Goal: Task Accomplishment & Management: Manage account settings

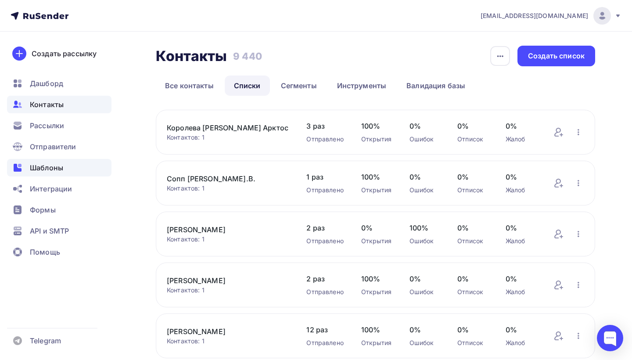
click at [42, 173] on span "Шаблоны" at bounding box center [46, 167] width 33 height 11
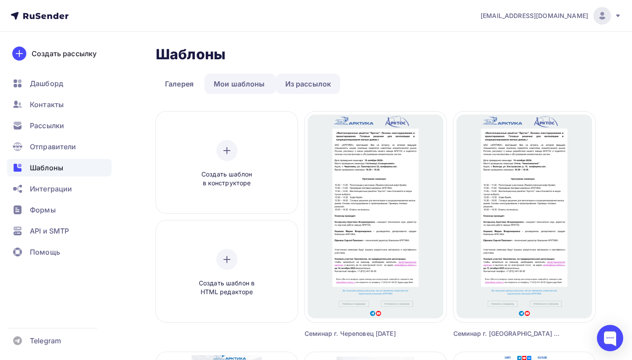
click at [308, 84] on link "Из рассылок" at bounding box center [308, 84] width 65 height 20
click at [305, 82] on link "Из рассылок" at bounding box center [308, 84] width 65 height 20
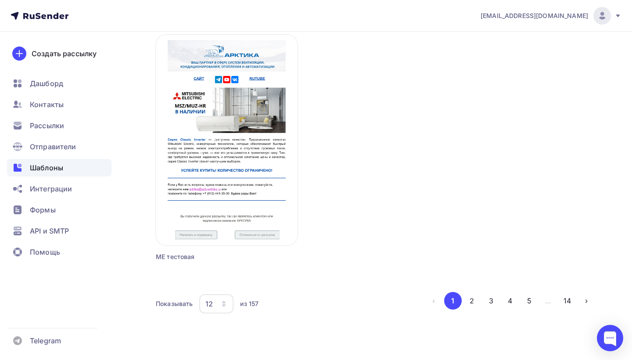
scroll to position [1039, 0]
click at [473, 300] on button "2" at bounding box center [472, 301] width 18 height 18
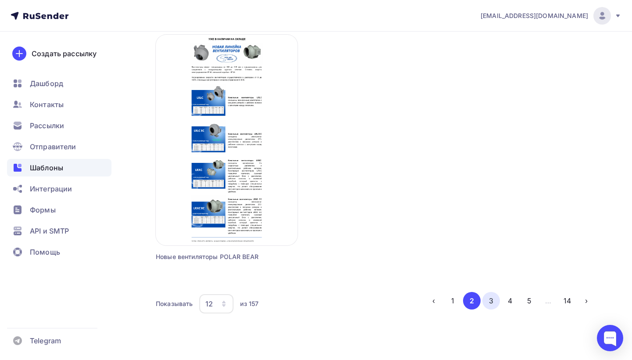
click at [492, 303] on button "3" at bounding box center [492, 301] width 18 height 18
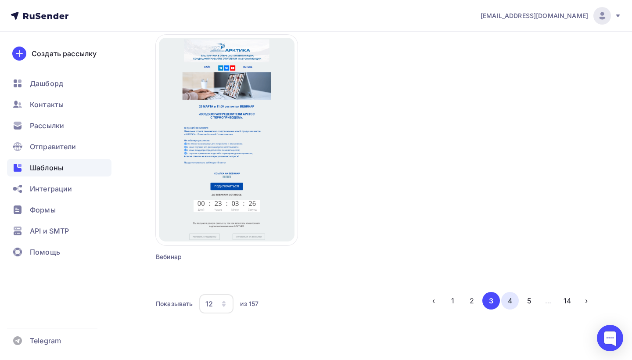
click at [508, 299] on button "4" at bounding box center [510, 301] width 18 height 18
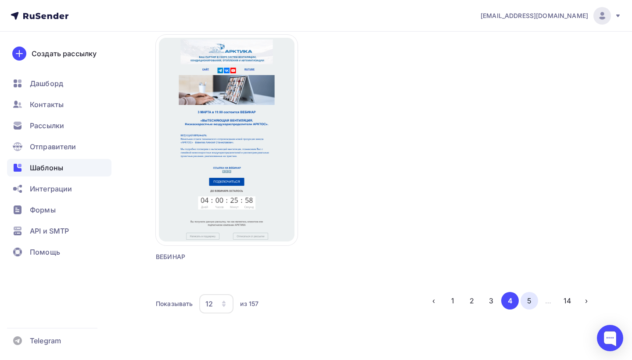
click at [529, 300] on button "5" at bounding box center [530, 301] width 18 height 18
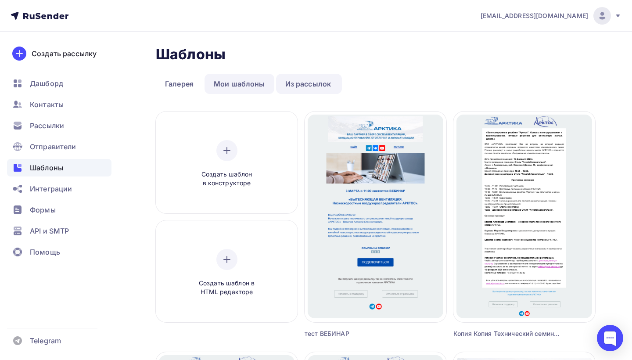
scroll to position [0, 0]
click at [257, 81] on link "Мои шаблоны" at bounding box center [240, 84] width 70 height 20
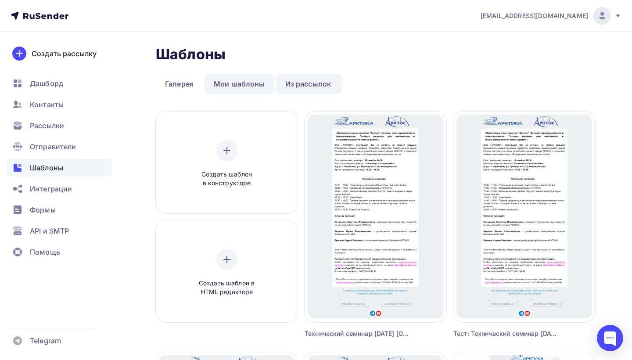
click at [242, 85] on link "Мои шаблоны" at bounding box center [240, 84] width 70 height 20
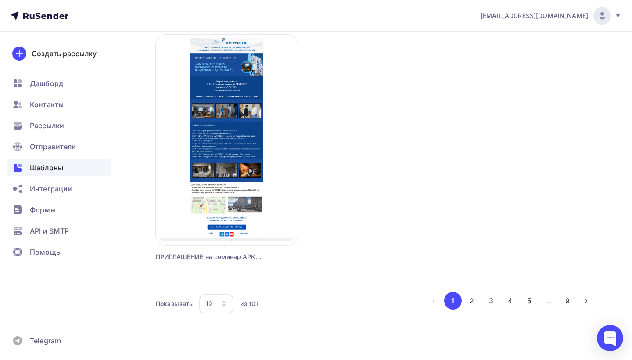
scroll to position [1039, 0]
click at [509, 301] on button "4" at bounding box center [510, 301] width 18 height 18
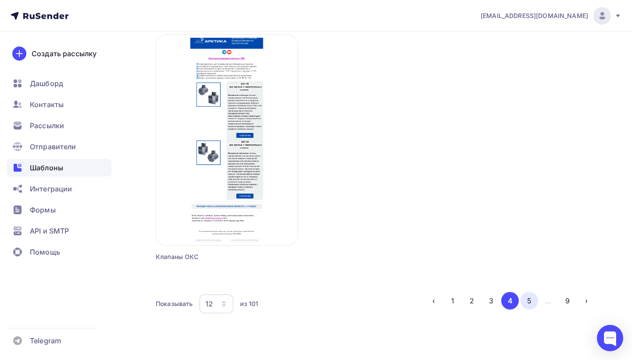
click at [529, 305] on button "5" at bounding box center [530, 301] width 18 height 18
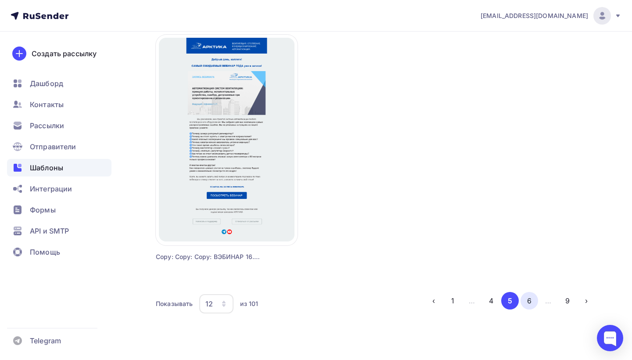
click at [531, 299] on button "6" at bounding box center [530, 301] width 18 height 18
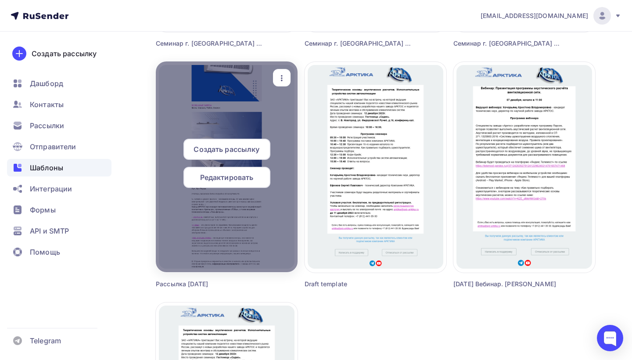
scroll to position [784, 0]
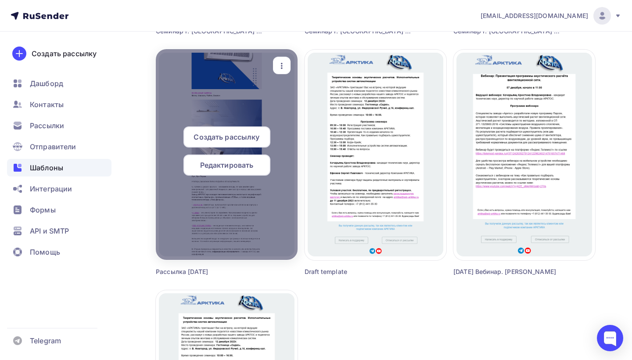
click at [272, 195] on div at bounding box center [227, 154] width 142 height 211
click at [238, 159] on div "Редактировать" at bounding box center [227, 165] width 87 height 21
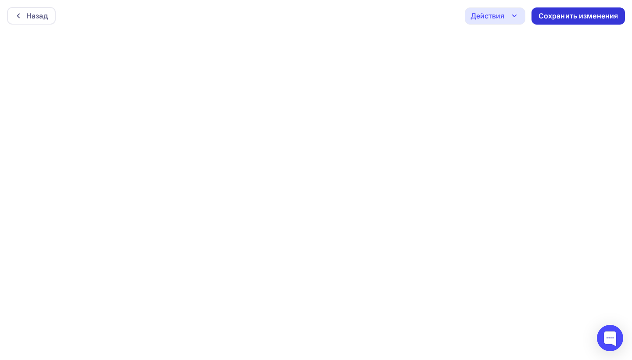
click at [574, 12] on div "Сохранить изменения" at bounding box center [579, 16] width 80 height 10
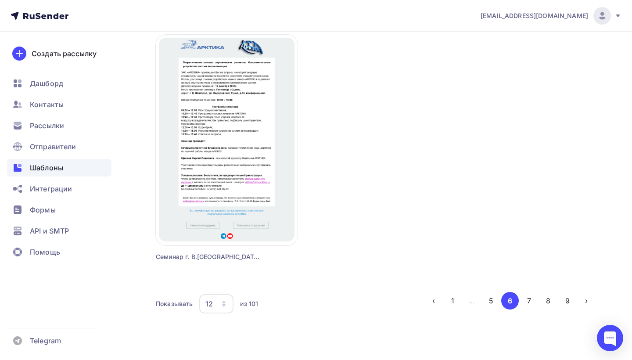
scroll to position [1039, 0]
click at [531, 300] on button "7" at bounding box center [530, 301] width 18 height 18
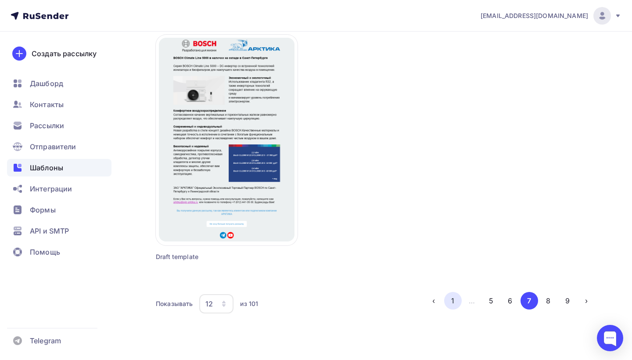
click at [453, 303] on button "1" at bounding box center [453, 301] width 18 height 18
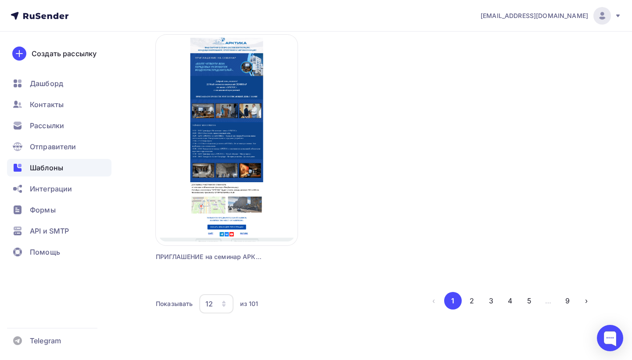
click at [224, 303] on icon "button" at bounding box center [223, 303] width 7 height 7
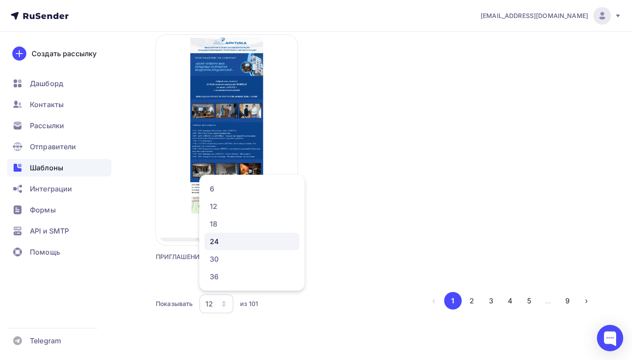
click at [217, 241] on div "24" at bounding box center [252, 241] width 84 height 11
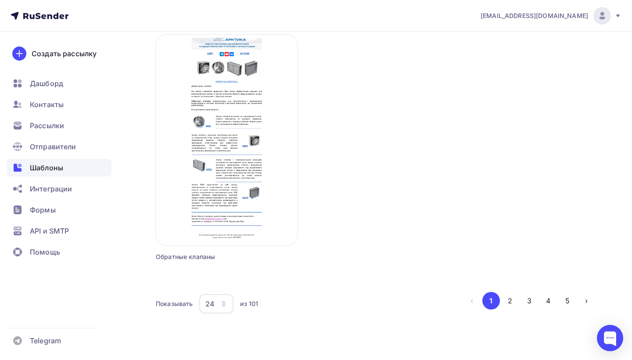
scroll to position [2002, 0]
click at [510, 297] on button "2" at bounding box center [510, 301] width 18 height 18
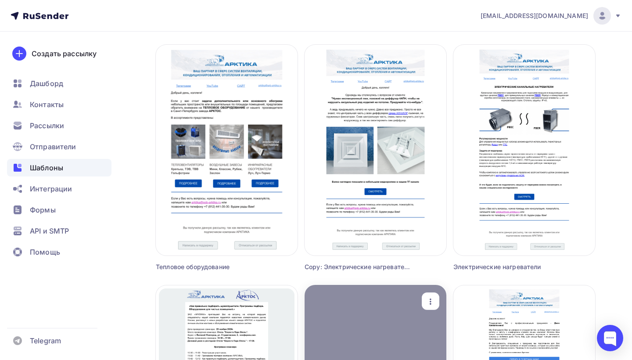
scroll to position [252, 0]
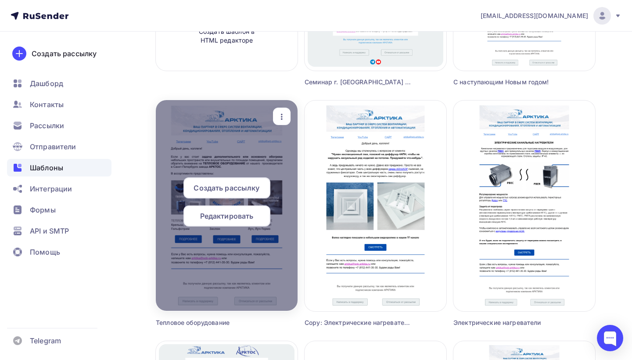
click at [284, 115] on icon "button" at bounding box center [282, 117] width 11 height 11
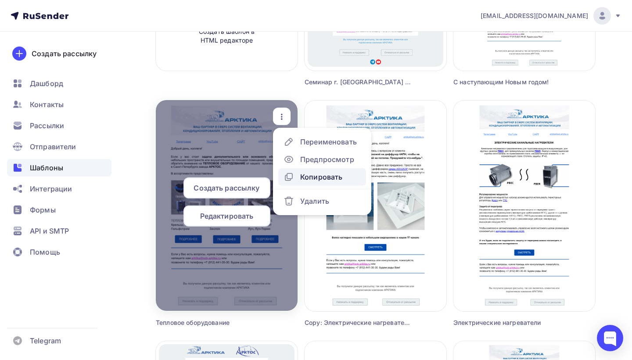
click at [306, 177] on div "Копировать" at bounding box center [321, 177] width 42 height 11
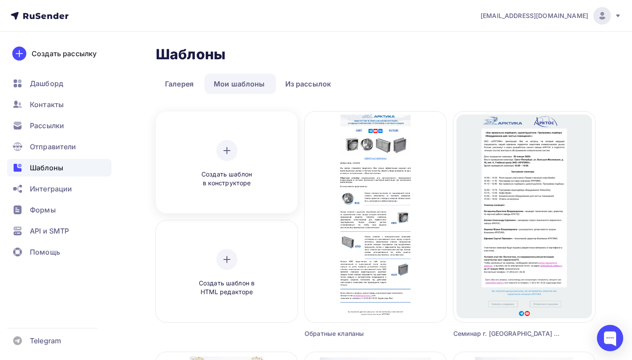
scroll to position [0, 0]
click at [251, 81] on link "Мои шаблоны" at bounding box center [240, 84] width 70 height 20
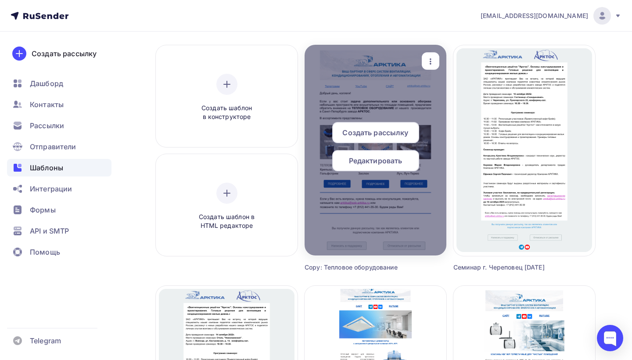
scroll to position [72, 0]
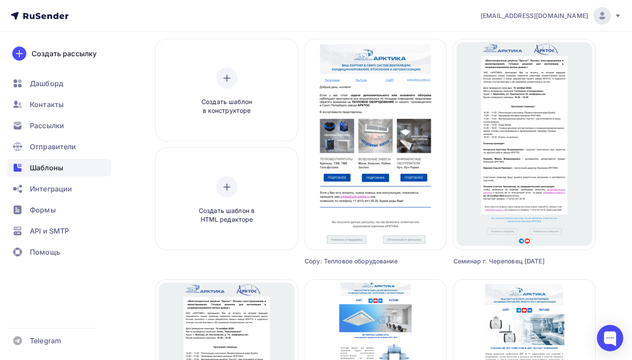
click at [364, 262] on div "Copy: Тепловое оборудование" at bounding box center [358, 261] width 106 height 9
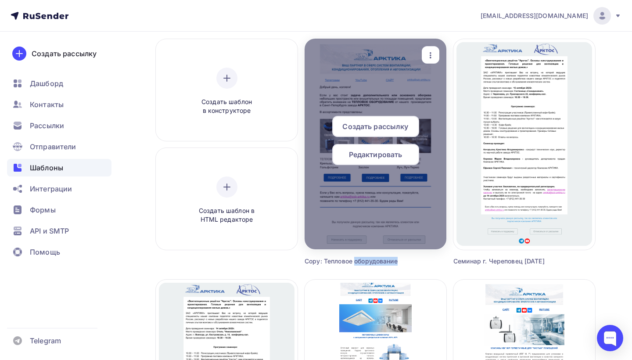
click at [431, 56] on icon "button" at bounding box center [431, 55] width 2 height 6
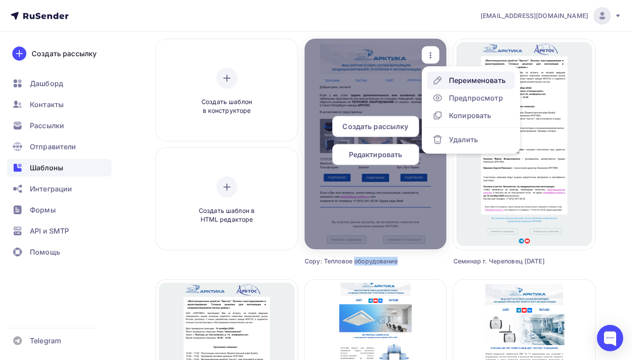
click at [455, 81] on div "Переименовать" at bounding box center [477, 80] width 57 height 11
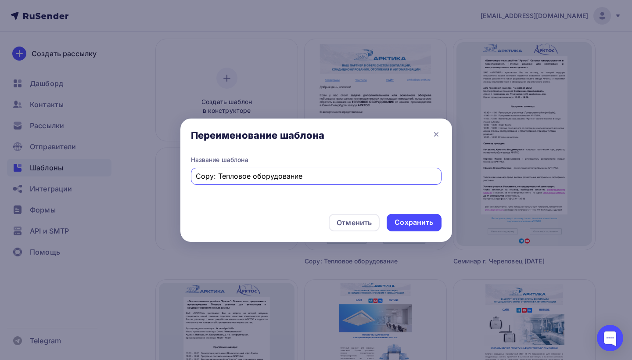
click at [217, 177] on input "Copy: Тепловое оборудование" at bounding box center [316, 176] width 241 height 11
click at [296, 177] on input "Тепловое оборудование" at bounding box center [316, 176] width 241 height 11
type input "Тепловое оборудование ассортимент"
click at [422, 220] on div "Сохранить" at bounding box center [414, 222] width 39 height 10
